Goal: Task Accomplishment & Management: Complete application form

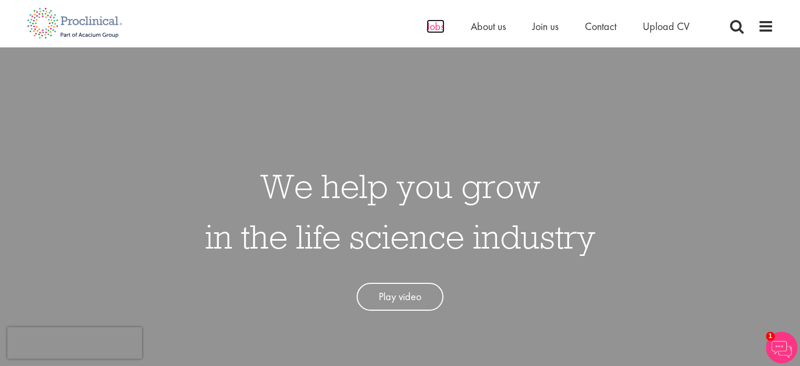
click at [432, 29] on span "Jobs" at bounding box center [436, 26] width 18 height 14
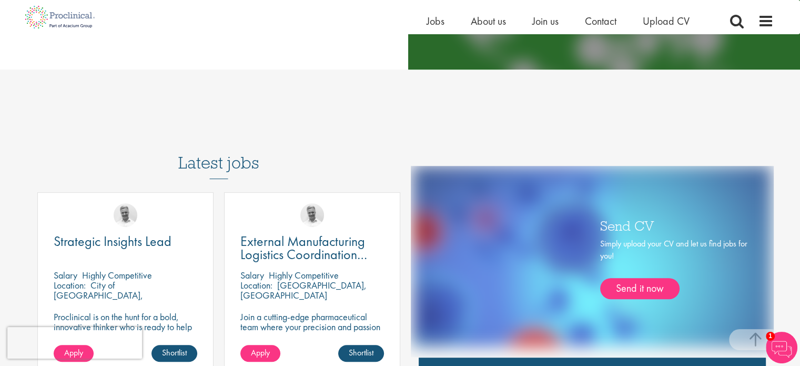
scroll to position [526, 0]
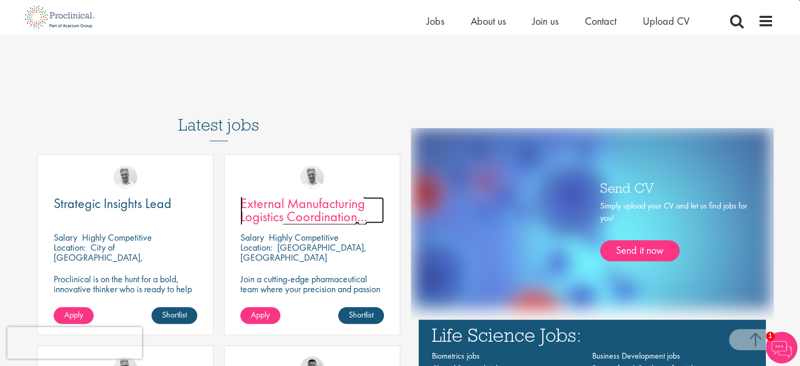
click at [279, 207] on span "External Manufacturing Logistics Coordination Support" at bounding box center [303, 216] width 127 height 44
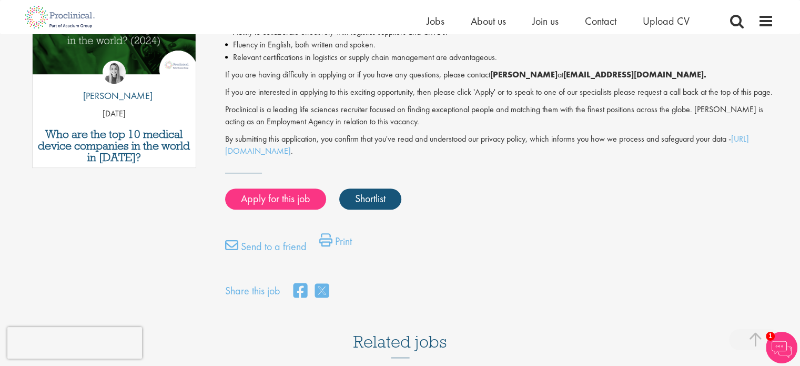
scroll to position [631, 0]
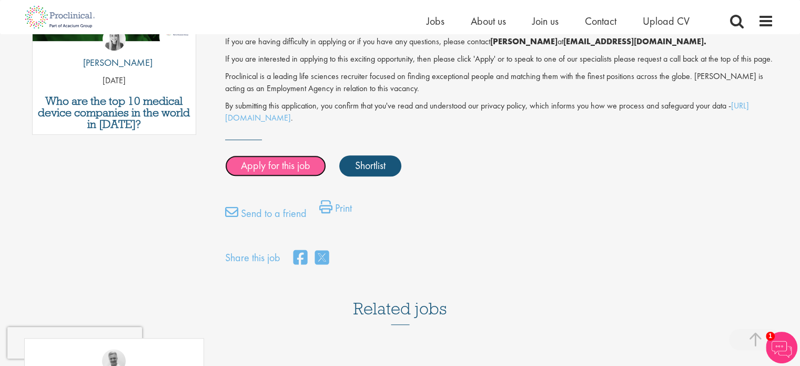
click at [303, 174] on link "Apply for this job" at bounding box center [275, 165] width 101 height 21
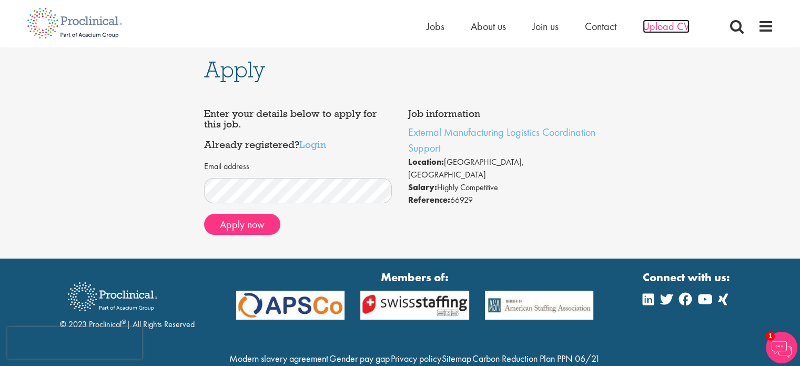
click at [654, 25] on span "Upload CV" at bounding box center [666, 26] width 47 height 14
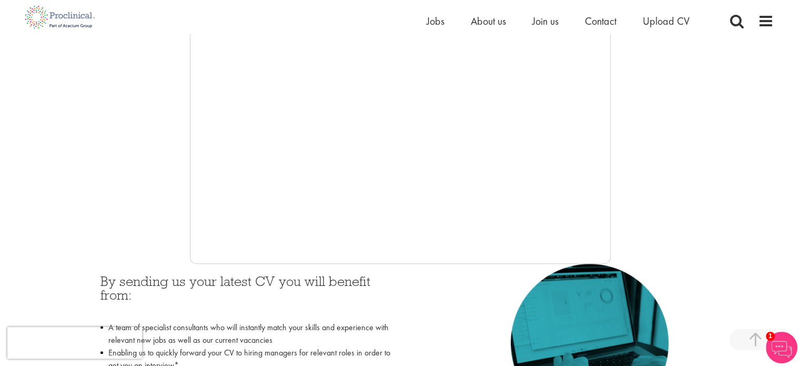
scroll to position [263, 0]
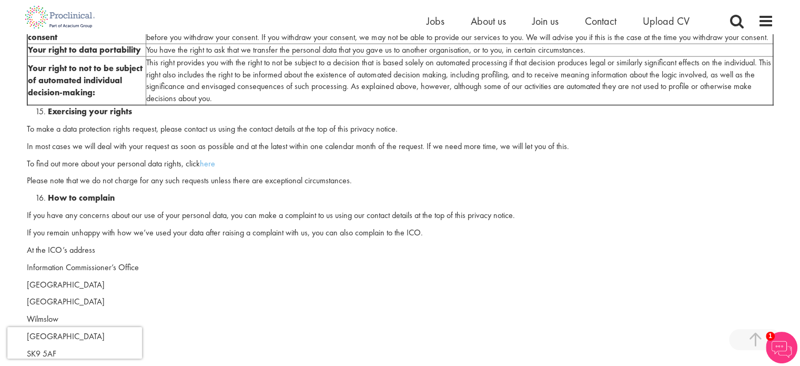
scroll to position [2631, 0]
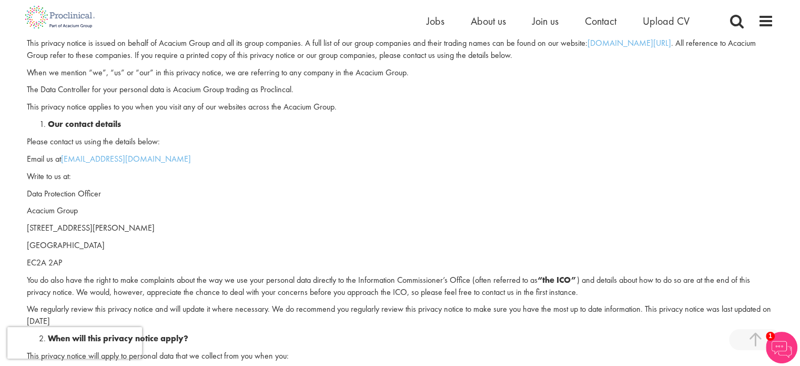
scroll to position [105, 0]
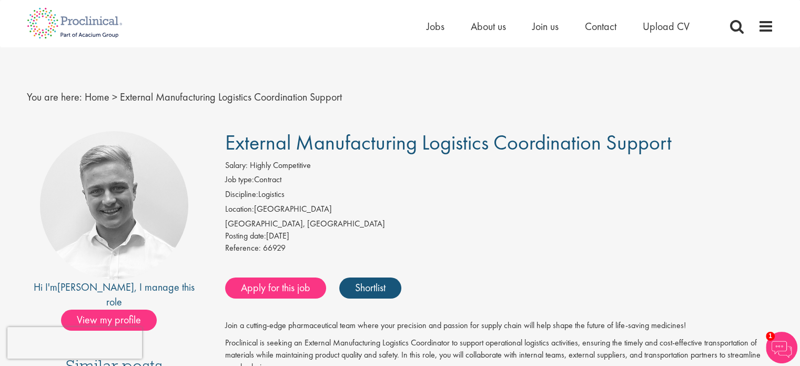
scroll to position [53, 0]
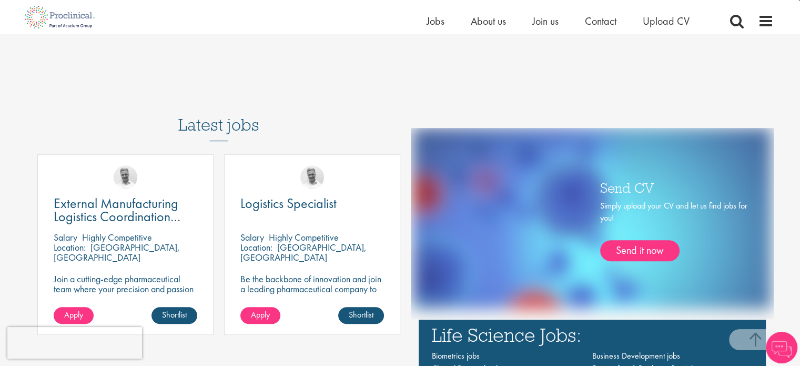
scroll to position [579, 0]
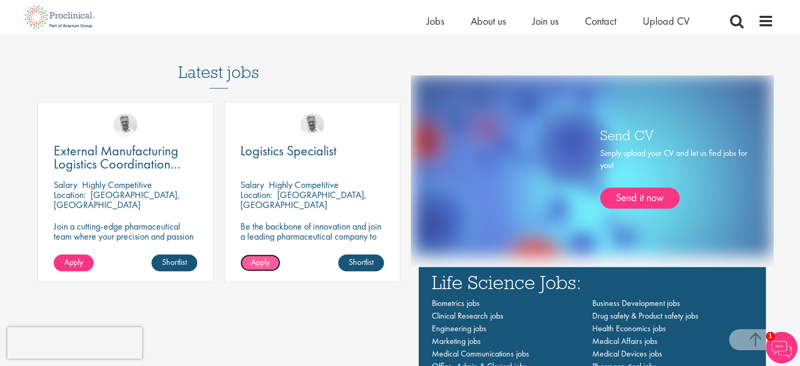
click at [256, 257] on span "Apply" at bounding box center [260, 261] width 19 height 11
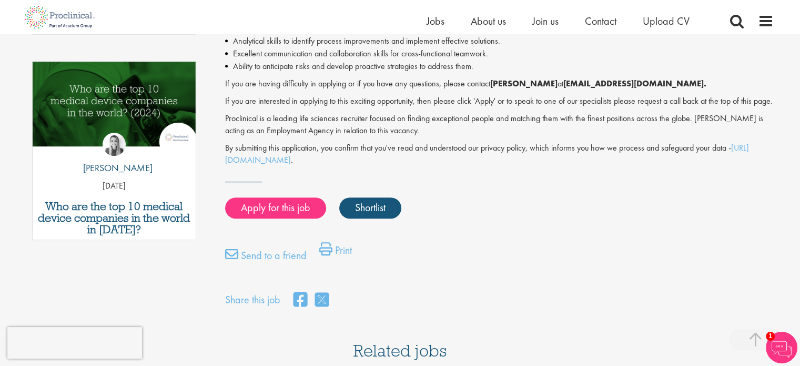
scroll to position [474, 0]
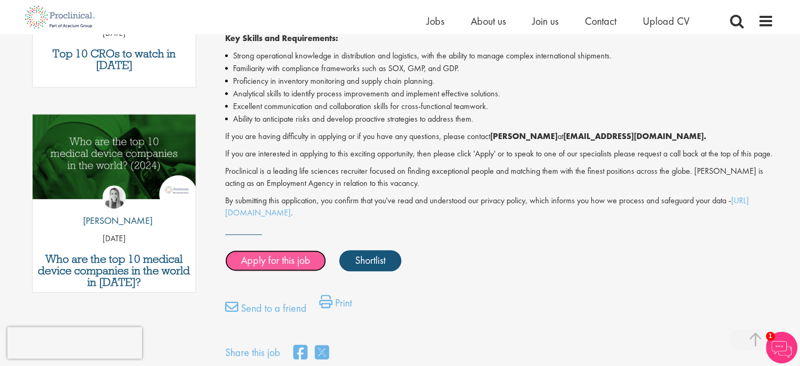
click at [269, 268] on link "Apply for this job" at bounding box center [275, 260] width 101 height 21
